Goal: Information Seeking & Learning: Find specific fact

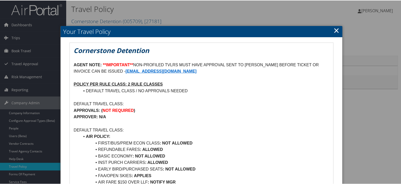
click at [339, 26] on h2 "Your Travel Policy" at bounding box center [202, 30] width 282 height 11
click at [26, 89] on div at bounding box center [201, 92] width 403 height 184
click at [334, 30] on link "×" at bounding box center [337, 30] width 6 height 10
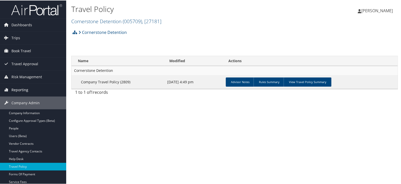
click at [18, 88] on span "Reporting" at bounding box center [19, 89] width 17 height 13
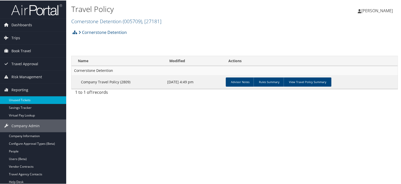
click at [18, 97] on link "Unused Tickets" at bounding box center [33, 100] width 66 height 8
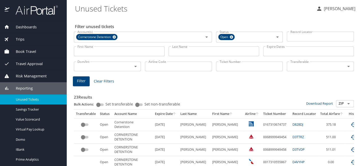
click at [219, 63] on input "Ticket Number" at bounding box center [249, 66] width 67 height 10
paste input "0147230912429"
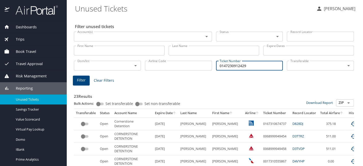
type input "0147230912429"
click at [85, 83] on button "Filter" at bounding box center [81, 80] width 17 height 10
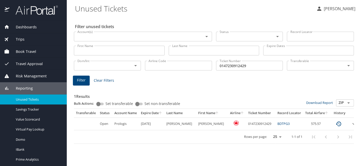
click at [176, 144] on div "1 Results Bulk Actions: Set transferable Set non-transferable Download Report Z…" at bounding box center [214, 113] width 284 height 63
drag, startPoint x: 283, startPoint y: 122, endPoint x: 270, endPoint y: 125, distance: 13.4
click at [275, 125] on td "BDTPG3" at bounding box center [289, 123] width 28 height 12
copy link "BDTPG3"
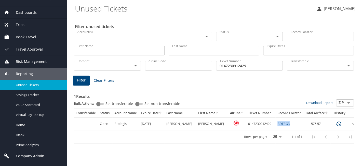
scroll to position [23, 0]
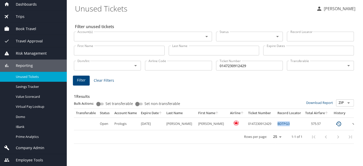
click at [31, 159] on span "Employee Tools" at bounding box center [26, 160] width 34 height 6
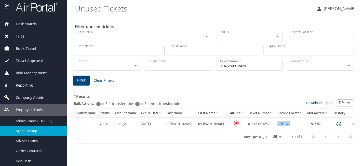
scroll to position [3, 0]
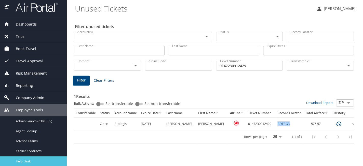
click at [34, 162] on span "Help Desk" at bounding box center [38, 160] width 45 height 5
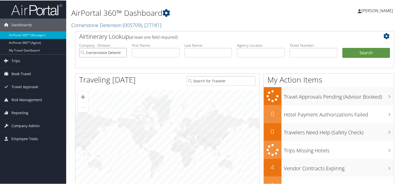
click at [121, 52] on input "Cornerstone Detention" at bounding box center [103, 51] width 48 height 9
click at [145, 53] on input "text" at bounding box center [156, 51] width 48 height 9
type input "tom"
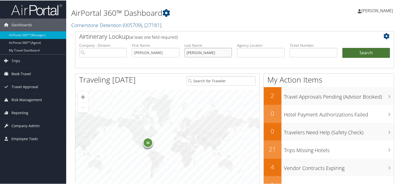
type input "garner"
click at [365, 53] on button "Search" at bounding box center [366, 52] width 48 height 10
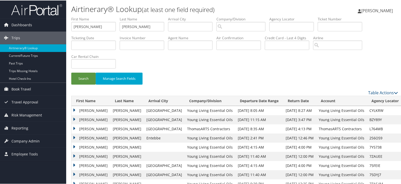
click at [73, 109] on td "TOM DOUGLAS" at bounding box center [91, 109] width 39 height 9
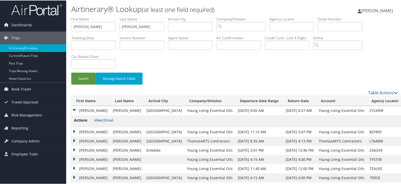
click at [95, 120] on link "View" at bounding box center [98, 119] width 8 height 5
drag, startPoint x: 92, startPoint y: 24, endPoint x: 50, endPoint y: 27, distance: 42.4
click at [50, 27] on div "Dashboards AirPortal 360™ (Manager) AirPortal 360™ (Agent) My Travel Dashboard …" at bounding box center [201, 109] width 403 height 218
click at [254, 26] on input "search" at bounding box center [240, 25] width 49 height 9
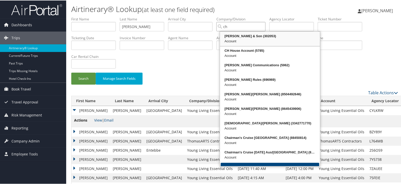
click at [248, 34] on div "CH Guenther & Son (302053)" at bounding box center [270, 35] width 99 height 5
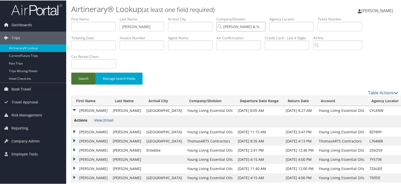
type input "CH Guenther & Son"
click at [86, 79] on button "Search" at bounding box center [83, 78] width 24 height 12
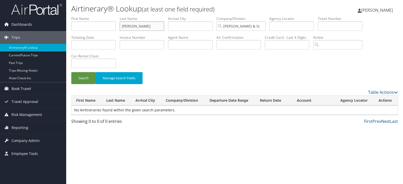
drag, startPoint x: 149, startPoint y: 27, endPoint x: 106, endPoint y: 26, distance: 43.8
click at [106, 16] on ul "First Name Last Name garner Departure City Arrival City Company/Division CH Gue…" at bounding box center [234, 16] width 327 height 0
type input "Garner"
click at [85, 75] on button "Search" at bounding box center [83, 78] width 24 height 12
drag, startPoint x: 144, startPoint y: 25, endPoint x: 84, endPoint y: 28, distance: 60.4
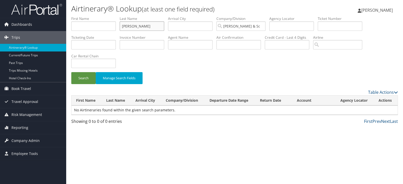
click at [84, 16] on ul "First Name Last Name Garner Departure City Arrival City Company/Division CH Gue…" at bounding box center [234, 16] width 327 height 0
click at [89, 82] on button "Search" at bounding box center [83, 78] width 24 height 12
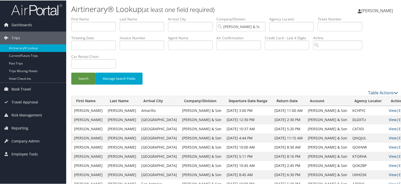
click at [87, 100] on th "First Name" at bounding box center [89, 100] width 34 height 10
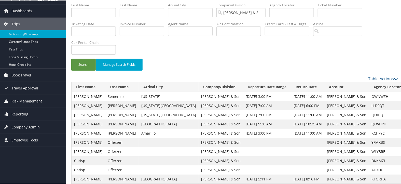
scroll to position [22, 0]
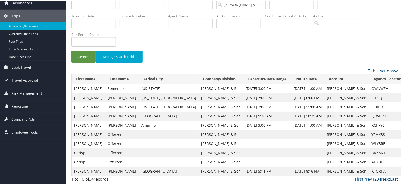
click at [383, 179] on link "Next" at bounding box center [385, 179] width 9 height 6
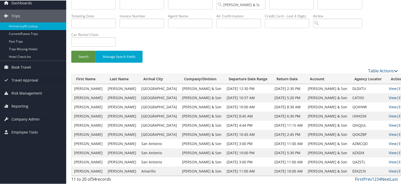
click at [383, 179] on link "Next" at bounding box center [385, 179] width 9 height 6
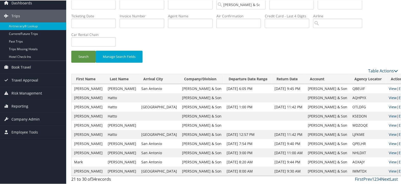
click at [383, 179] on link "Next" at bounding box center [385, 179] width 9 height 6
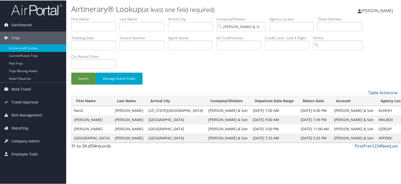
scroll to position [0, 0]
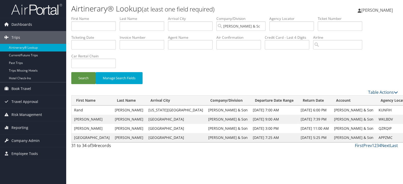
click at [383, 179] on div "Airtinerary® Lookup (at least one field required) Karina Alvarado Karina Alvara…" at bounding box center [234, 92] width 337 height 184
click at [116, 101] on th "Last Name" at bounding box center [129, 100] width 34 height 10
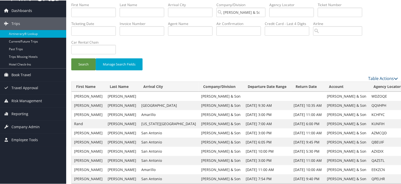
scroll to position [22, 0]
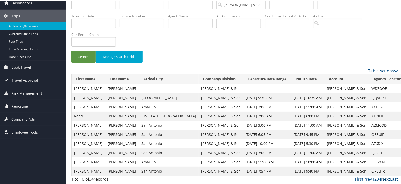
click at [384, 179] on link "Next" at bounding box center [385, 179] width 9 height 6
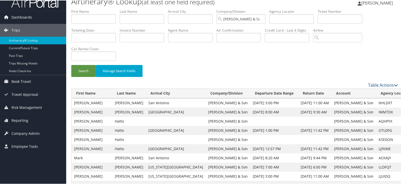
scroll to position [0, 0]
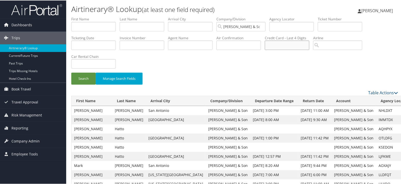
click at [293, 46] on input "text" at bounding box center [287, 44] width 45 height 9
type input "1976"
click at [88, 79] on button "Search" at bounding box center [83, 78] width 24 height 12
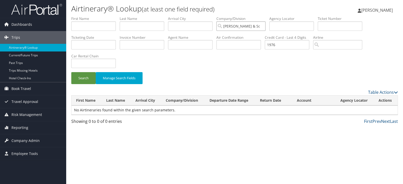
click at [265, 25] on input "CH Guenther & Son" at bounding box center [240, 25] width 49 height 9
click at [83, 82] on button "Search" at bounding box center [83, 78] width 24 height 12
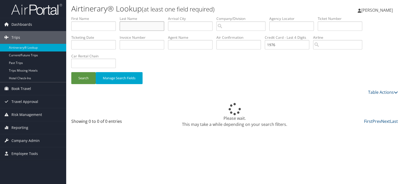
click at [141, 24] on input "text" at bounding box center [142, 25] width 45 height 9
type input "GARNER"
click at [79, 77] on button "Search" at bounding box center [83, 78] width 24 height 12
click at [298, 68] on div "Search Manage Search Fields" at bounding box center [234, 52] width 334 height 73
click at [135, 43] on input "text" at bounding box center [142, 44] width 45 height 9
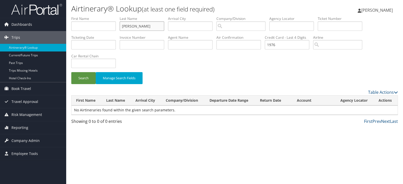
drag, startPoint x: 147, startPoint y: 24, endPoint x: 109, endPoint y: 26, distance: 38.2
click at [109, 16] on ul "First Name Last Name GARNER Departure City Arrival City Company/Division Airpor…" at bounding box center [234, 16] width 327 height 0
click at [297, 26] on input "text" at bounding box center [291, 25] width 45 height 9
drag, startPoint x: 295, startPoint y: 24, endPoint x: 264, endPoint y: 27, distance: 30.9
click at [264, 16] on ul "First Name Last Name Departure City Arrival City Company/Division Airport/City …" at bounding box center [234, 16] width 327 height 0
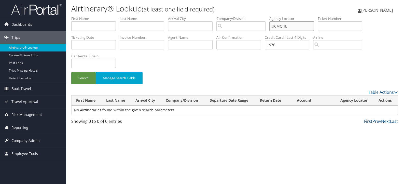
type input "UCMQHL"
click at [227, 43] on input "text" at bounding box center [238, 44] width 45 height 9
paste input "UCMQHL"
type input "UCMQHL"
drag, startPoint x: 288, startPoint y: 44, endPoint x: 254, endPoint y: 45, distance: 34.4
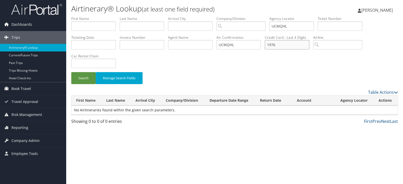
click at [254, 16] on ul "First Name Last Name Departure City Arrival City Company/Division Airport/City …" at bounding box center [234, 16] width 327 height 0
drag, startPoint x: 299, startPoint y: 28, endPoint x: 259, endPoint y: 27, distance: 39.5
click at [259, 16] on ul "First Name Last Name Departure City Arrival City Company/Division Airport/City …" at bounding box center [234, 16] width 327 height 0
click at [84, 79] on button "Search" at bounding box center [83, 78] width 24 height 12
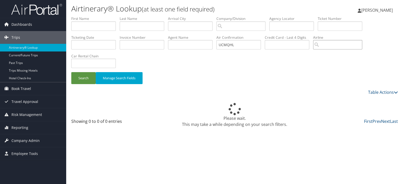
click at [331, 43] on input "search" at bounding box center [337, 44] width 49 height 9
click at [342, 45] on input "search" at bounding box center [337, 44] width 49 height 9
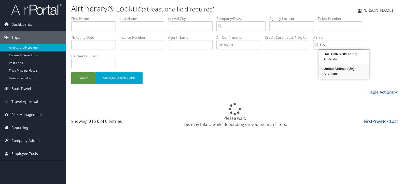
click at [332, 73] on div "AirVendor" at bounding box center [344, 73] width 49 height 5
click at [339, 56] on div "United Airlines (UA)" at bounding box center [344, 54] width 48 height 5
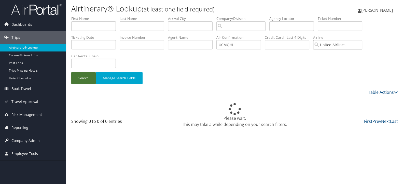
type input "United Airlines"
click at [77, 76] on button "Search" at bounding box center [83, 78] width 24 height 12
click at [80, 79] on button "Search" at bounding box center [83, 78] width 24 height 12
click at [136, 26] on input "text" at bounding box center [142, 25] width 45 height 9
type input "G"
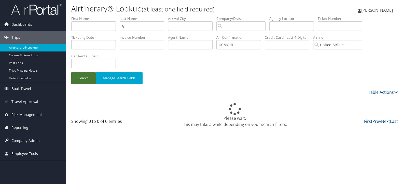
click at [80, 78] on button "Search" at bounding box center [83, 78] width 24 height 12
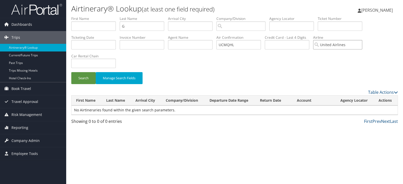
click at [362, 45] on input "United Airlines" at bounding box center [337, 44] width 49 height 9
click at [355, 45] on input "search" at bounding box center [337, 44] width 49 height 9
click at [350, 58] on div "AirVendor" at bounding box center [344, 59] width 48 height 5
type input "Delta Air Lines"
click at [78, 79] on button "Search" at bounding box center [83, 78] width 24 height 12
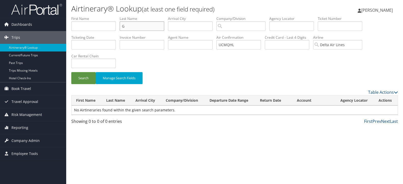
drag, startPoint x: 141, startPoint y: 26, endPoint x: 105, endPoint y: 26, distance: 35.9
click at [105, 16] on ul "First Name Last Name G Departure City Arrival City Company/Division Airport/Cit…" at bounding box center [234, 16] width 327 height 0
click at [36, 129] on link "Reporting" at bounding box center [33, 127] width 66 height 13
click at [37, 164] on span "Company Admin" at bounding box center [25, 163] width 28 height 13
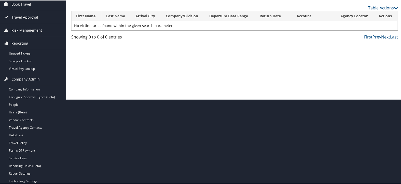
scroll to position [113, 0]
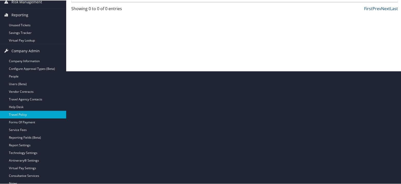
click at [44, 115] on link "Travel Policy" at bounding box center [33, 114] width 66 height 8
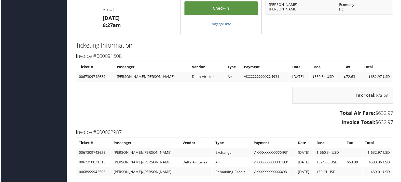
scroll to position [396, 0]
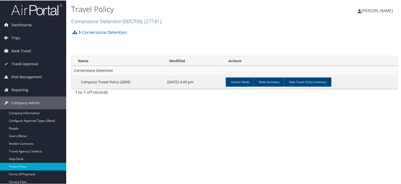
click at [125, 19] on span "( 005709 )" at bounding box center [132, 20] width 19 height 7
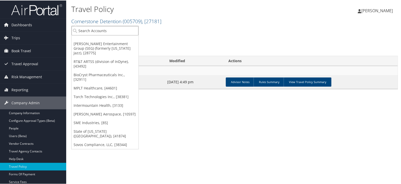
click at [124, 31] on input "search" at bounding box center [105, 29] width 67 height 9
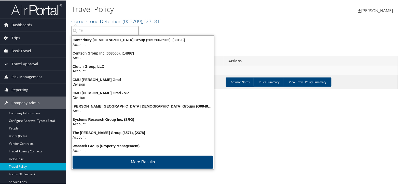
type input "C"
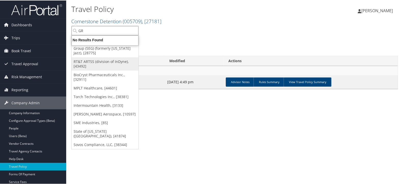
type input "G"
type input "GUEN"
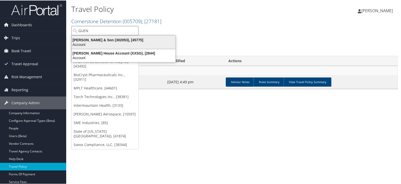
click at [101, 44] on div "Account" at bounding box center [124, 44] width 110 height 5
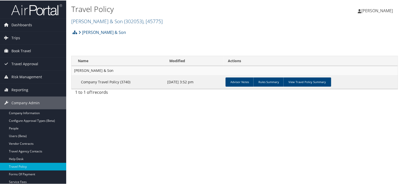
click at [320, 86] on td "Advisor Notes Rules Summary View Travel Policy Summary" at bounding box center [311, 82] width 174 height 14
click at [318, 80] on link "View Travel Policy Summary" at bounding box center [307, 81] width 48 height 9
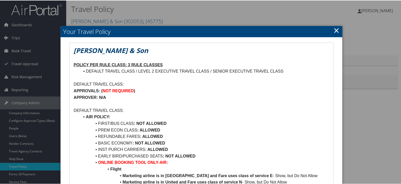
click at [335, 28] on link "×" at bounding box center [337, 30] width 6 height 10
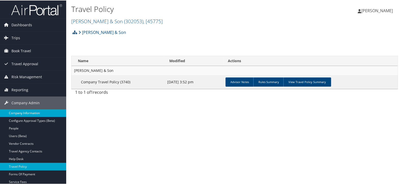
click at [39, 110] on link "Company Information" at bounding box center [33, 113] width 66 height 8
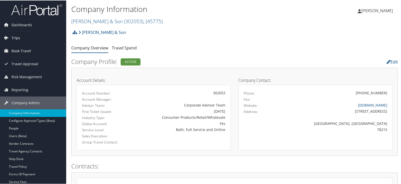
click at [14, 35] on span "Trips" at bounding box center [15, 37] width 9 height 13
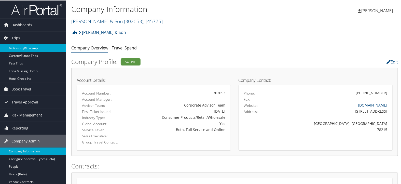
click at [17, 45] on link "Airtinerary® Lookup" at bounding box center [33, 48] width 66 height 8
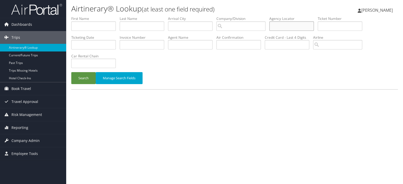
click at [297, 26] on input "text" at bounding box center [291, 25] width 45 height 9
paste input "UCMQHL"
type input "UCMQHL"
click at [85, 79] on button "Search" at bounding box center [83, 78] width 24 height 12
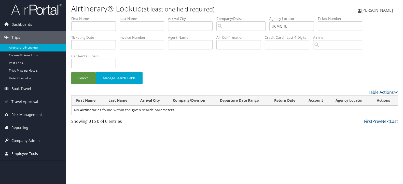
click at [27, 154] on span "Employee Tools" at bounding box center [24, 153] width 26 height 13
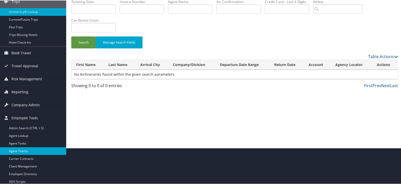
scroll to position [44, 0]
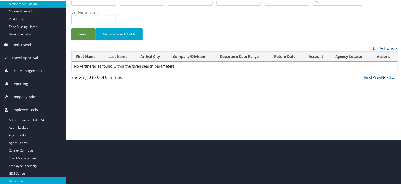
click at [43, 178] on link "Help Desk" at bounding box center [33, 181] width 66 height 8
